Goal: Obtain resource: Obtain resource

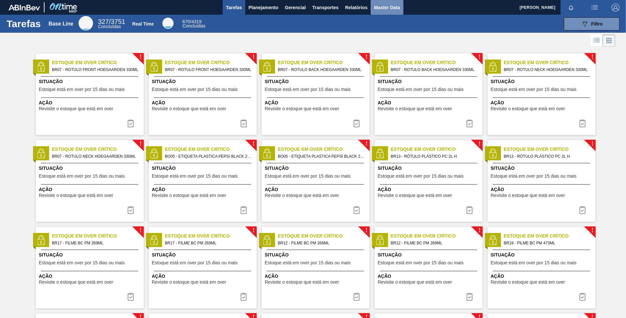
click at [382, 10] on span "Master Data" at bounding box center [387, 8] width 26 height 8
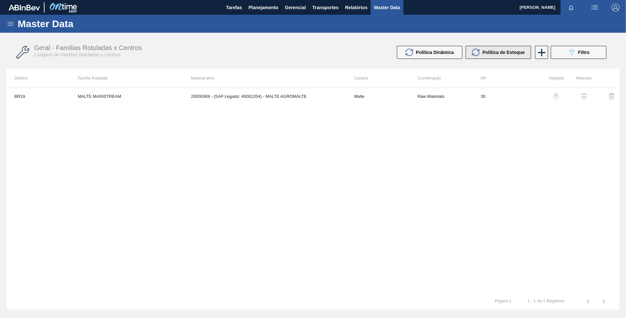
click at [503, 54] on span "Política de Estoque" at bounding box center [504, 52] width 42 height 5
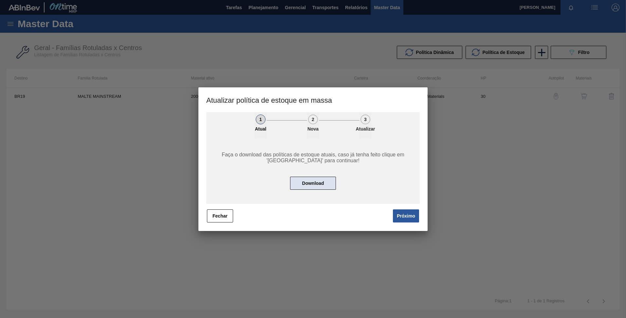
click at [320, 186] on button "Download" at bounding box center [313, 183] width 46 height 13
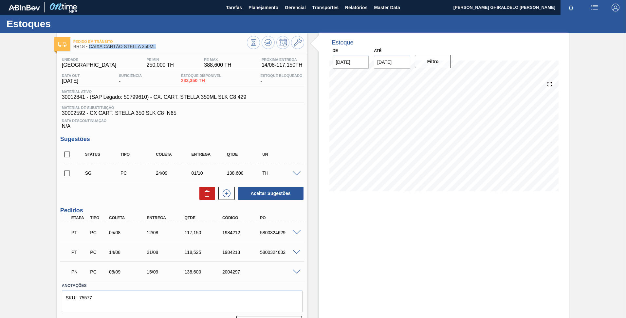
drag, startPoint x: 174, startPoint y: 48, endPoint x: 88, endPoint y: 47, distance: 85.8
click at [88, 47] on span "BR18 - CAIXA CARTÃO STELLA 350ML" at bounding box center [160, 46] width 174 height 5
copy span "CAIXA CARTÃO STELLA 350ML"
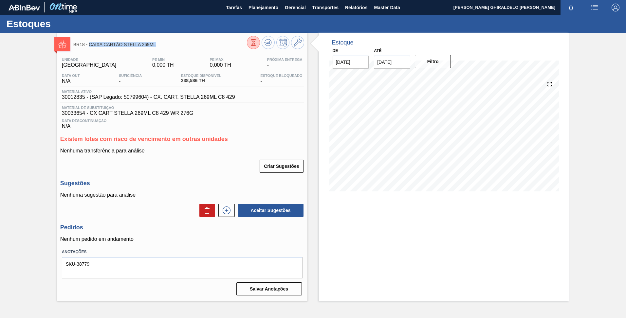
drag, startPoint x: 162, startPoint y: 44, endPoint x: 90, endPoint y: 49, distance: 72.0
click at [90, 49] on div "BR18 - CAIXA CARTÃO STELLA 269ML" at bounding box center [160, 44] width 174 height 15
copy span "CAIXA CARTÃO STELLA 269ML"
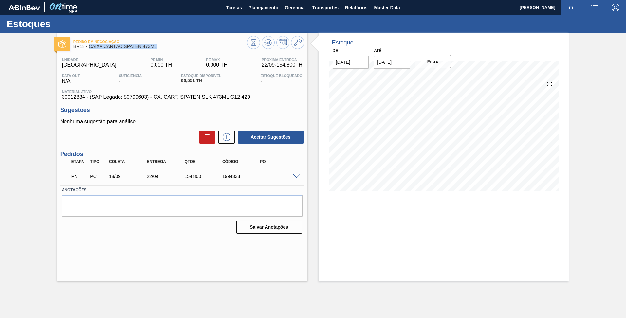
drag, startPoint x: 158, startPoint y: 45, endPoint x: 89, endPoint y: 48, distance: 68.5
click at [89, 48] on span "BR18 - CAIXA CARTÃO SPATEN 473ML" at bounding box center [160, 46] width 174 height 5
copy span "CAIXA CARTÃO SPATEN 473ML"
drag, startPoint x: 377, startPoint y: 242, endPoint x: 379, endPoint y: 235, distance: 7.6
click at [377, 242] on div "Estoque De [DATE] Até [DATE] Filtro 14/08 Projeção de Estoque 66.551 [DOMAIN_NA…" at bounding box center [444, 157] width 251 height 249
